Goal: Transaction & Acquisition: Purchase product/service

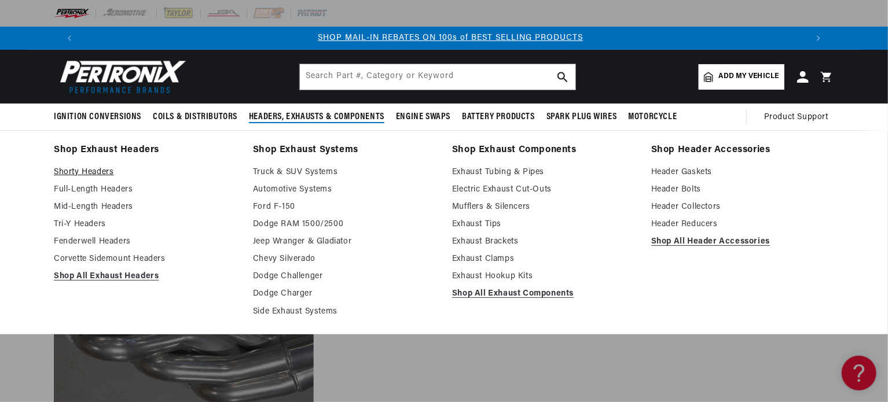
scroll to position [0, 723]
click at [108, 175] on link "Shorty Headers" at bounding box center [145, 173] width 183 height 14
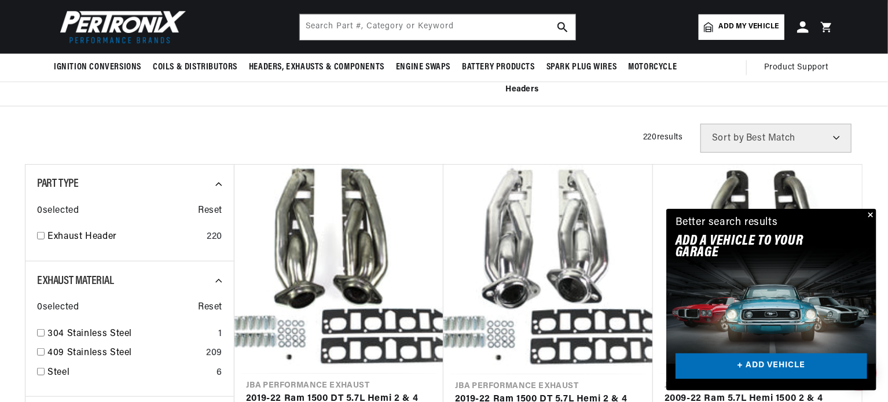
scroll to position [0, 723]
click at [870, 217] on button "Close" at bounding box center [870, 216] width 14 height 14
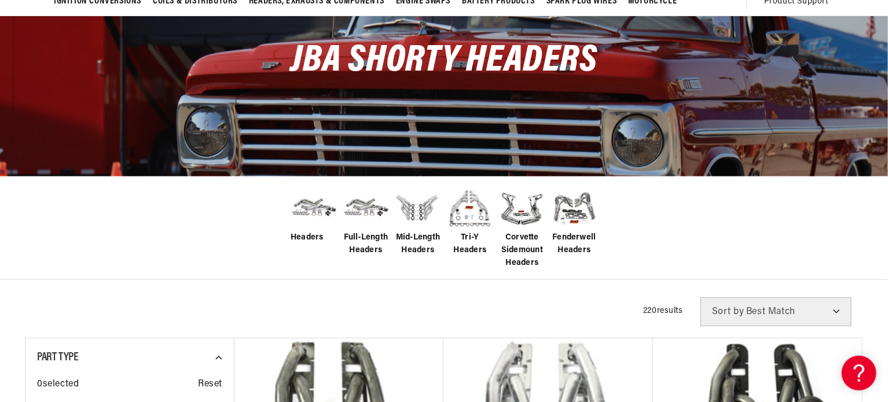
scroll to position [0, 0]
click at [415, 232] on span "Mid-Length Headers" at bounding box center [418, 245] width 46 height 26
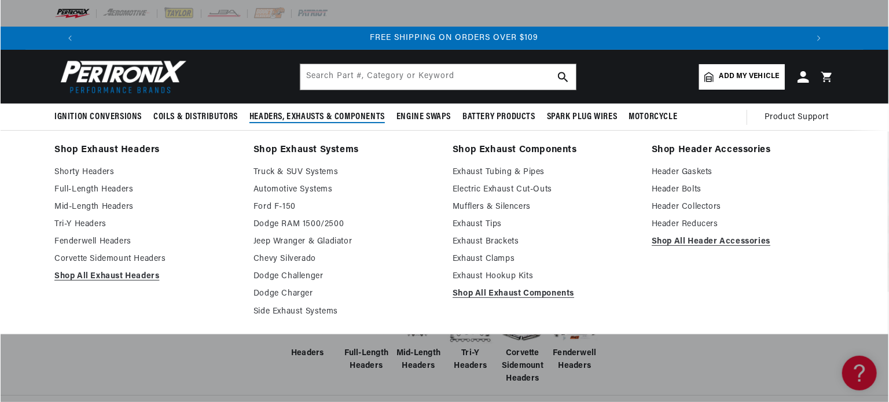
scroll to position [0, 1446]
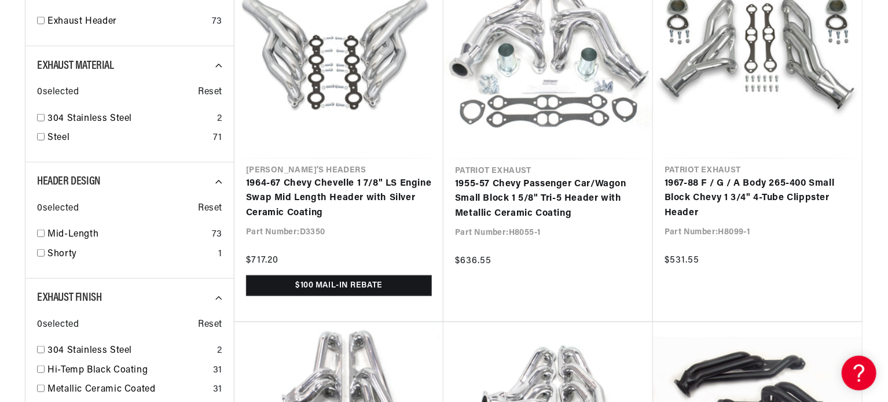
scroll to position [521, 0]
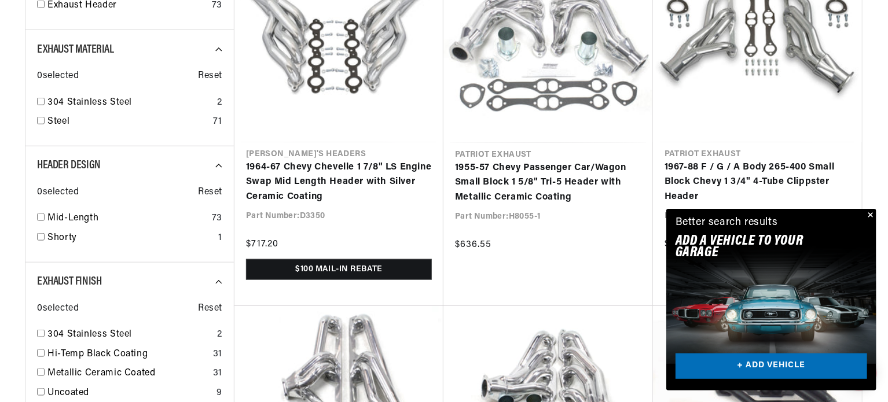
click at [868, 215] on button "Close" at bounding box center [870, 216] width 14 height 14
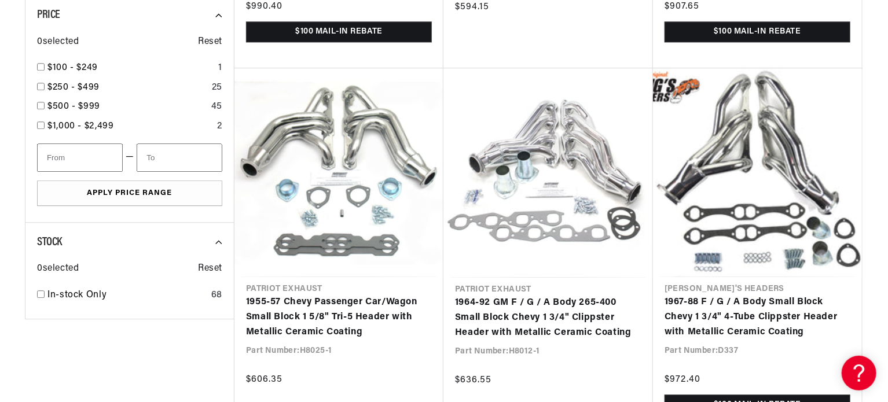
scroll to position [0, 1446]
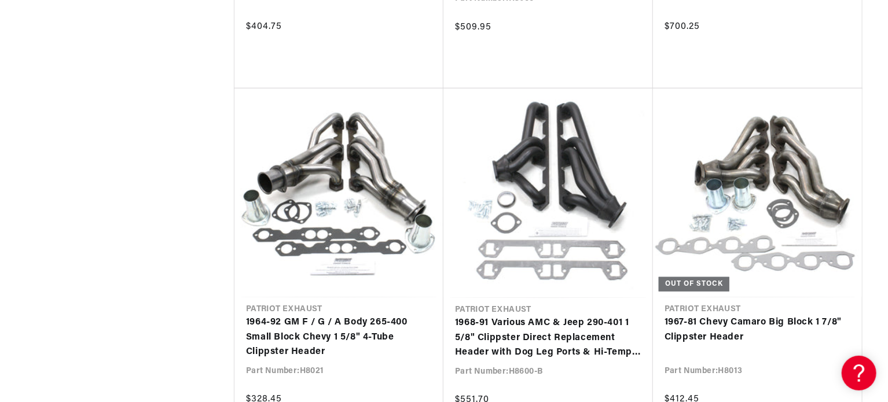
scroll to position [0, 723]
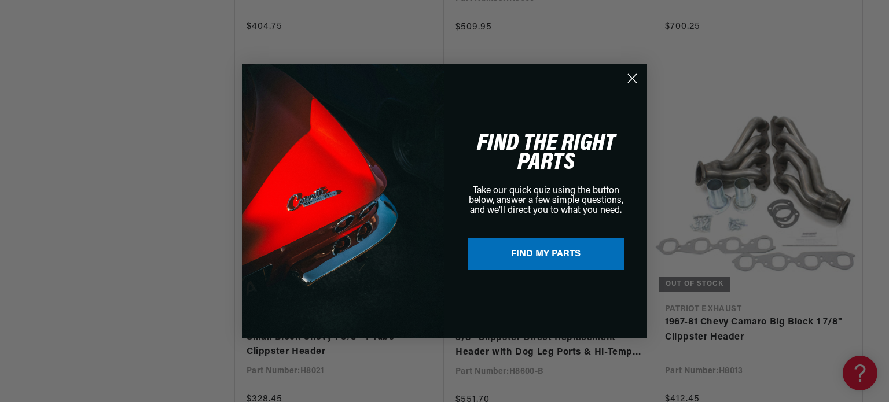
drag, startPoint x: 632, startPoint y: 76, endPoint x: 643, endPoint y: 74, distance: 10.8
click at [632, 76] on circle "Close dialog" at bounding box center [632, 78] width 19 height 19
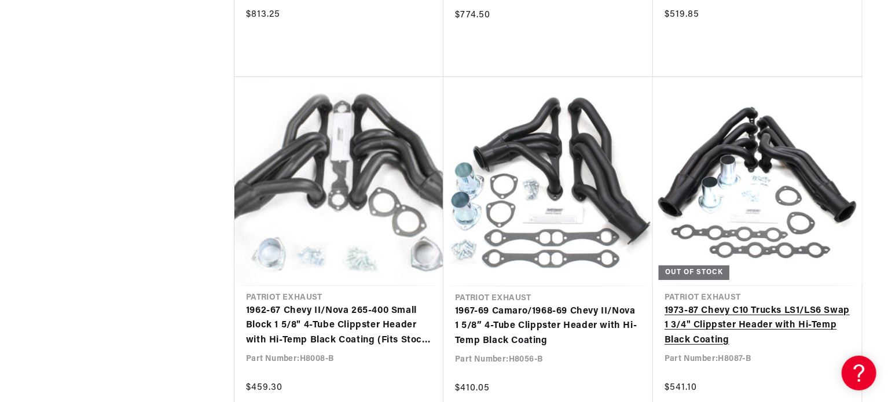
scroll to position [9043, 0]
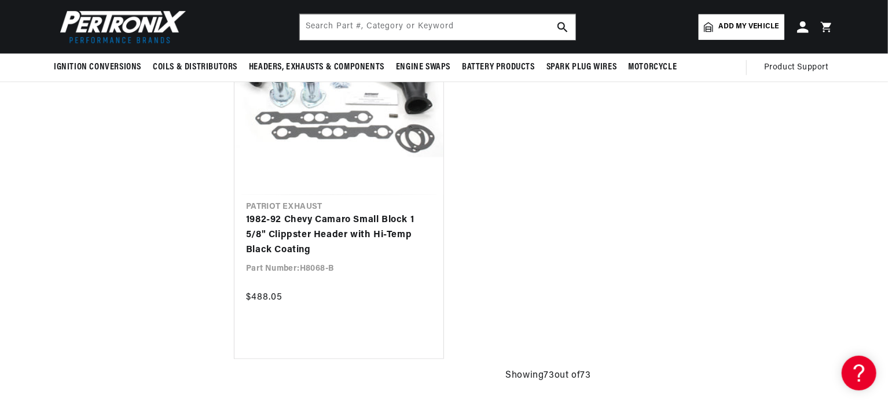
scroll to position [9428, 0]
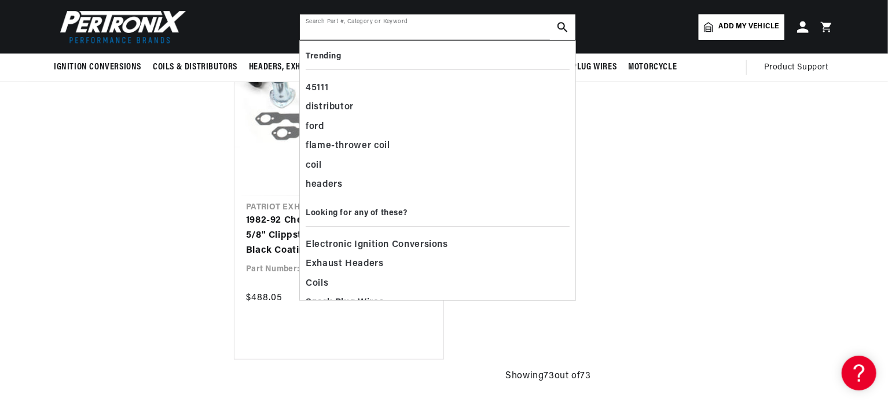
click at [399, 25] on input "text" at bounding box center [438, 26] width 276 height 25
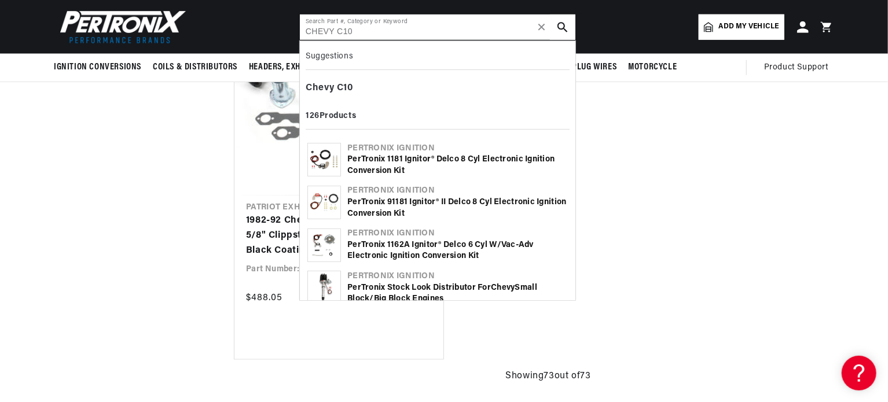
type input "CHEVY C10"
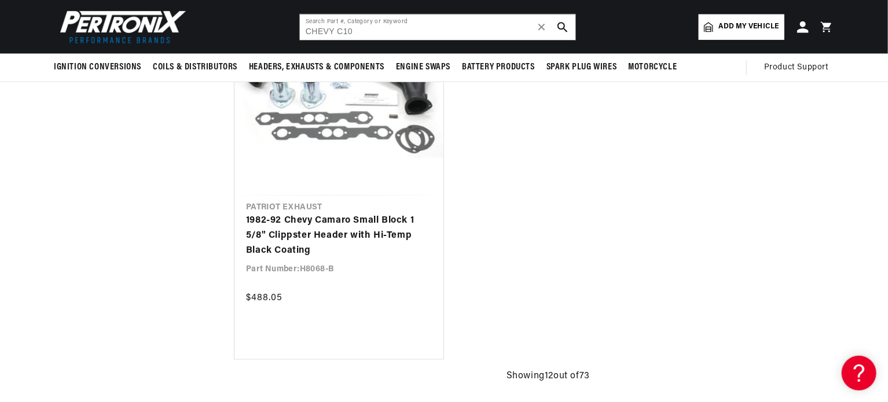
scroll to position [0, 1443]
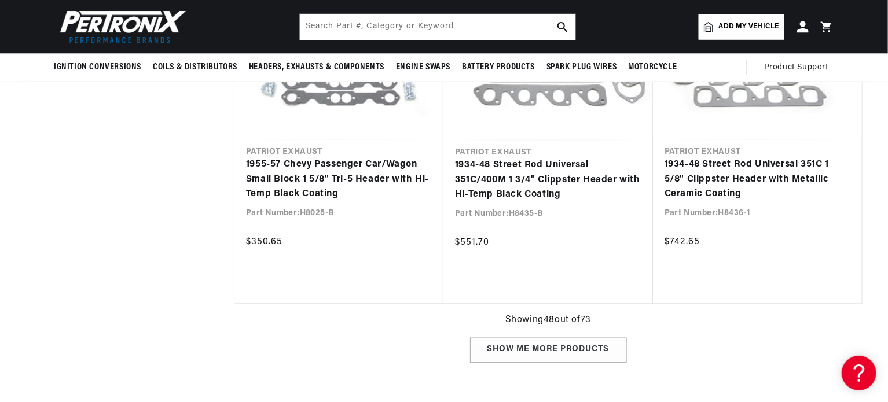
scroll to position [7541, 0]
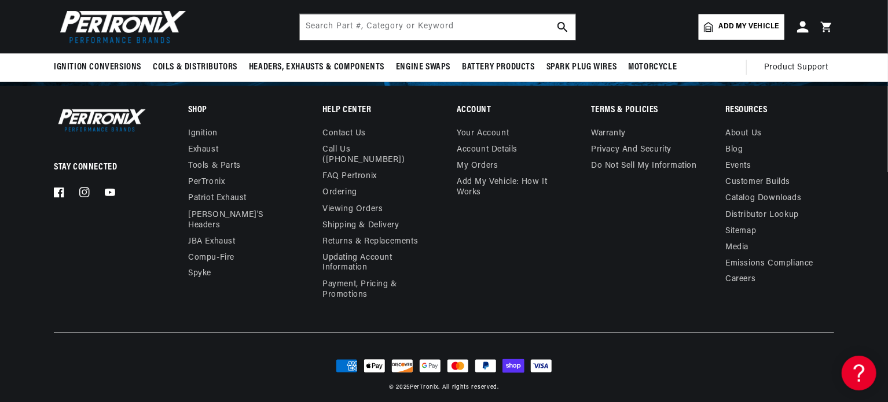
scroll to position [2476, 0]
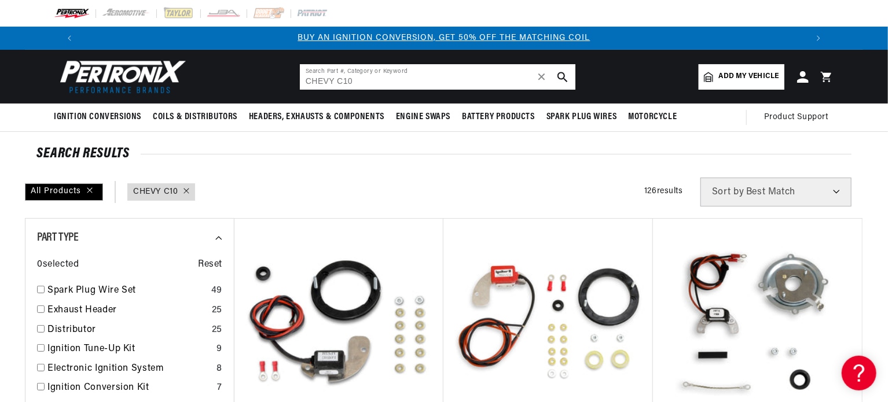
click at [377, 80] on input "CHEVY C10" at bounding box center [438, 76] width 276 height 25
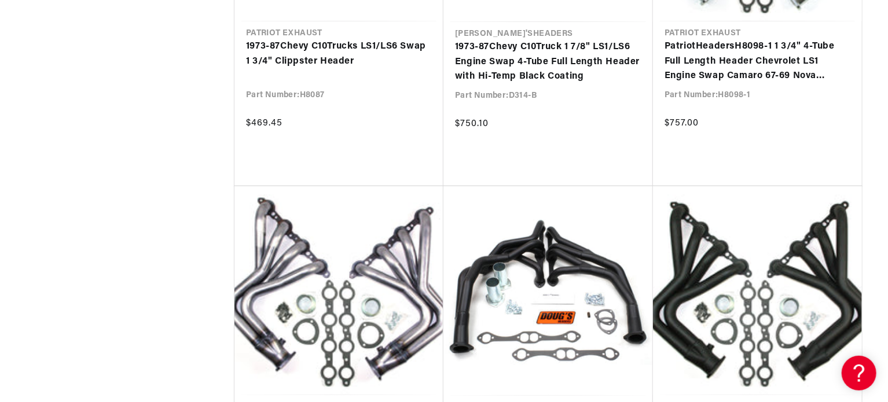
scroll to position [2721, 0]
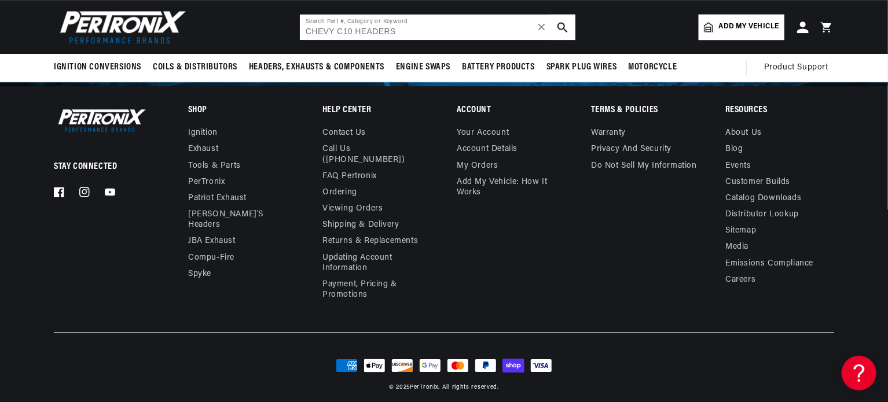
type input "CHEVY C10"
